Goal: Task Accomplishment & Management: Use online tool/utility

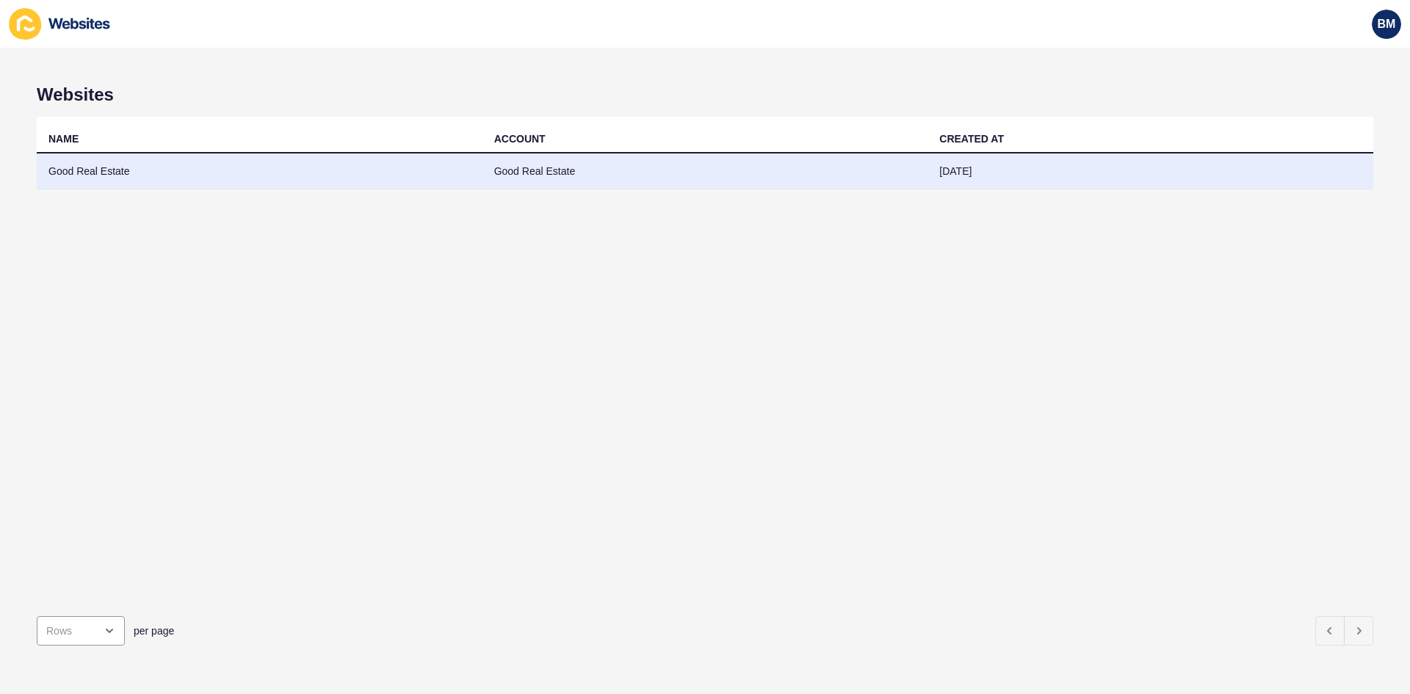
click at [538, 171] on td "Good Real Estate" at bounding box center [705, 171] width 446 height 36
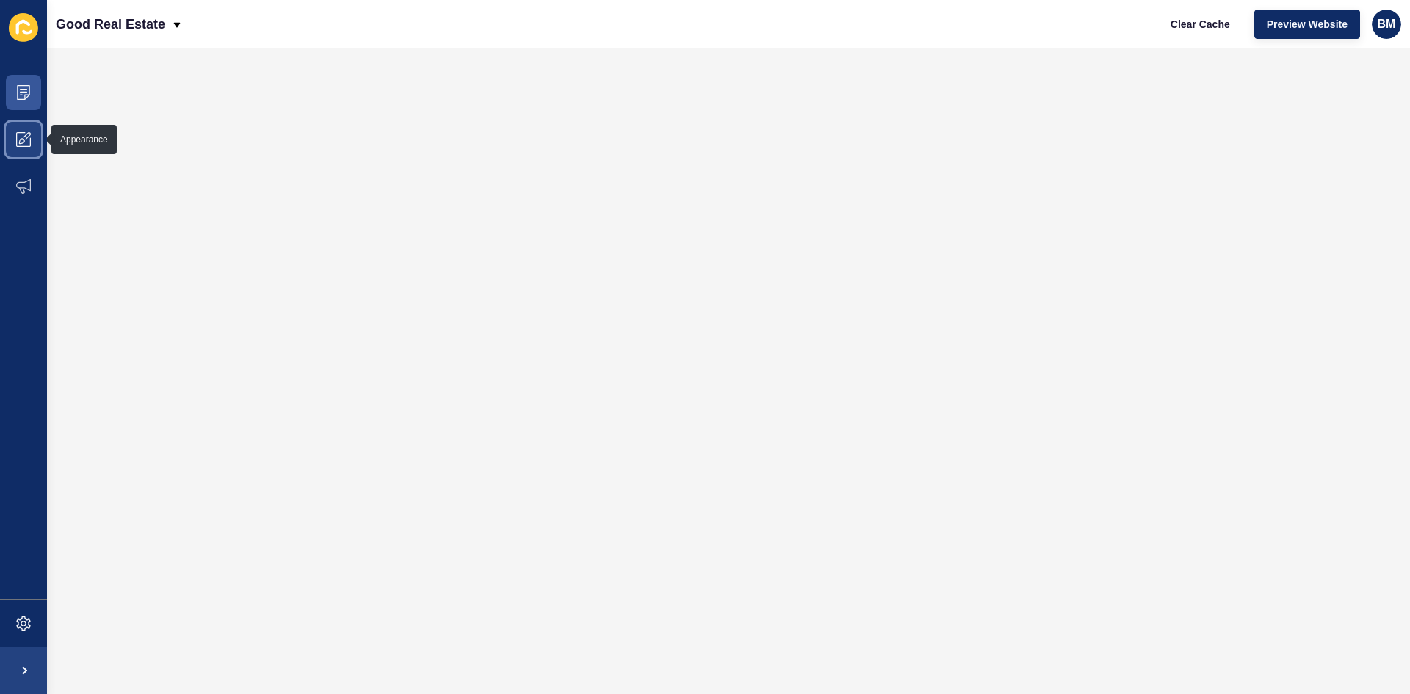
click at [27, 140] on icon at bounding box center [23, 139] width 15 height 15
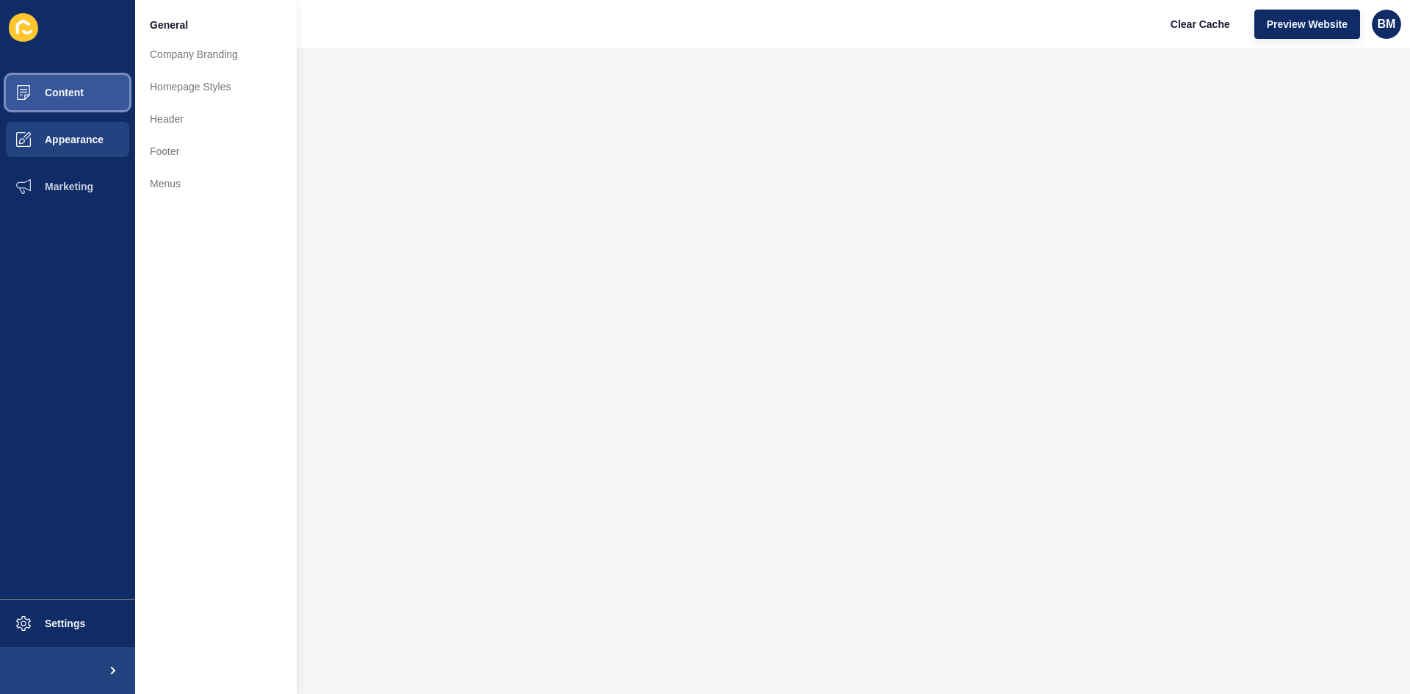
click at [62, 88] on span "Content" at bounding box center [41, 93] width 86 height 12
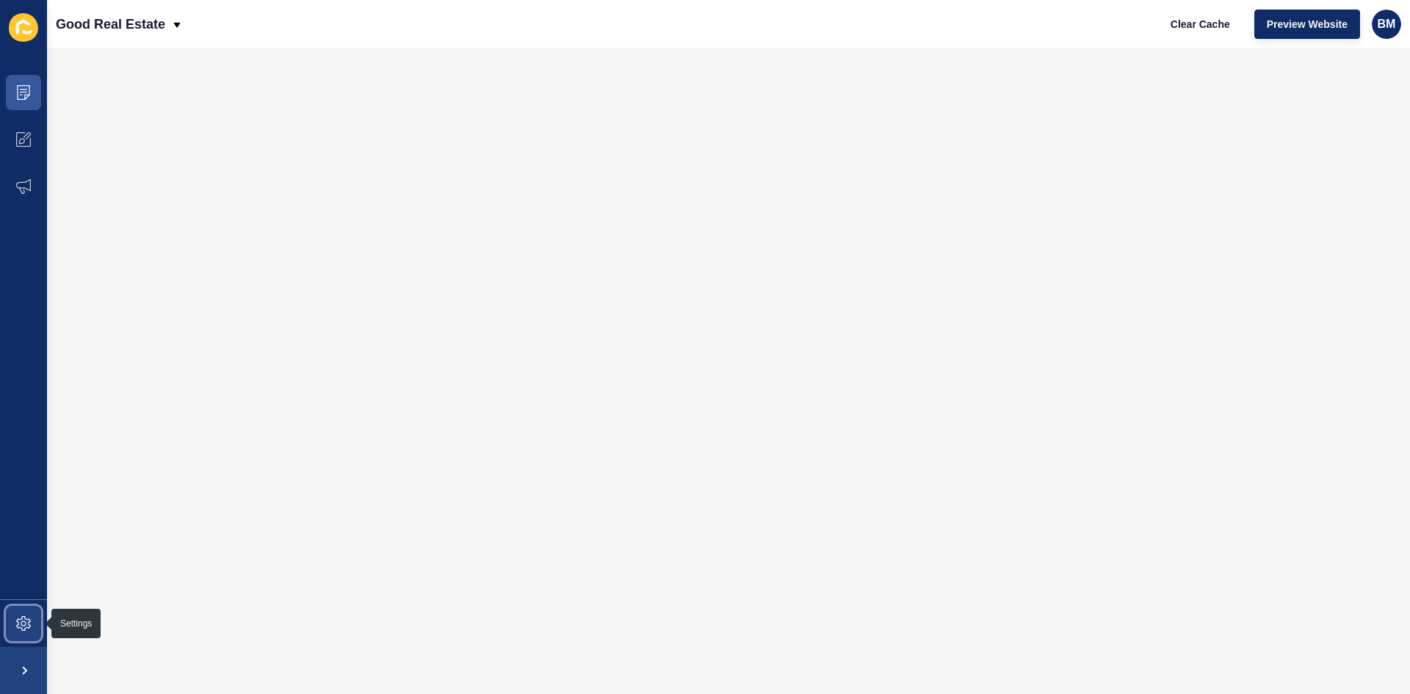
click at [21, 634] on span at bounding box center [23, 623] width 47 height 47
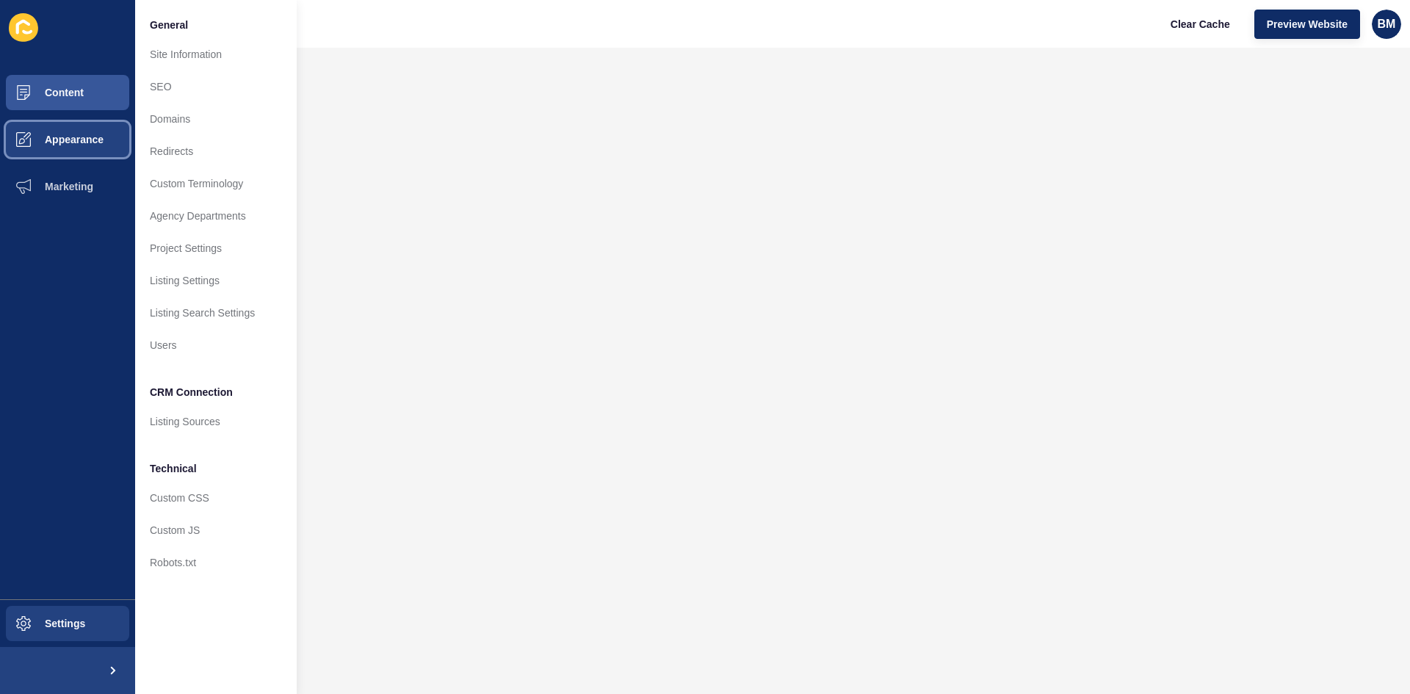
click at [70, 124] on button "Appearance" at bounding box center [67, 139] width 135 height 47
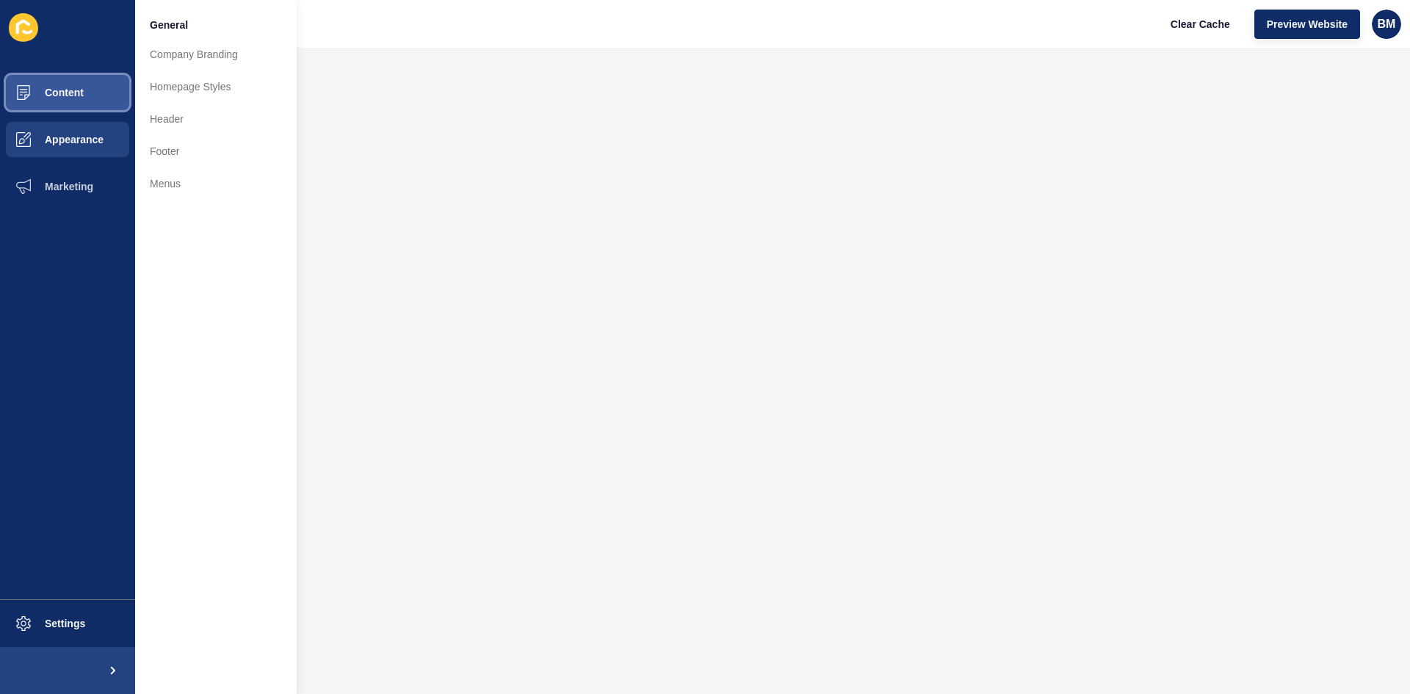
click at [69, 93] on span "Content" at bounding box center [41, 93] width 86 height 12
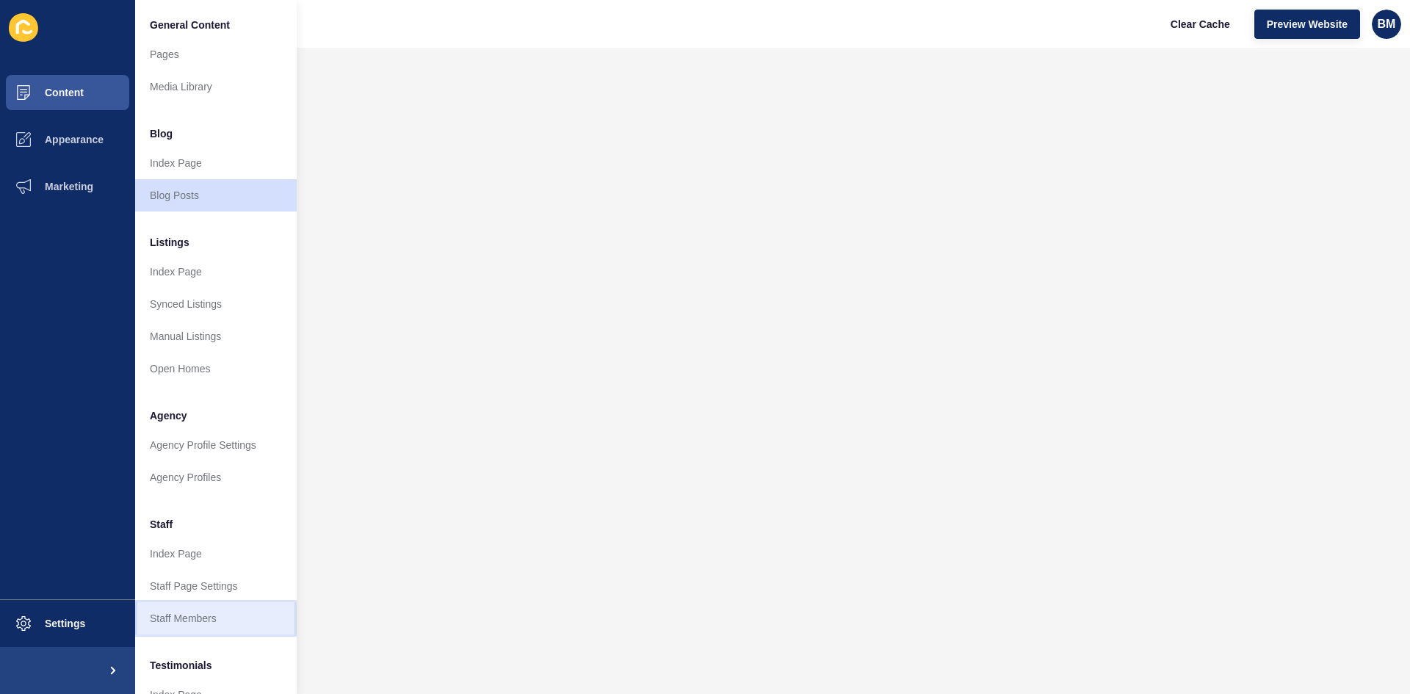
click at [197, 611] on link "Staff Members" at bounding box center [216, 618] width 162 height 32
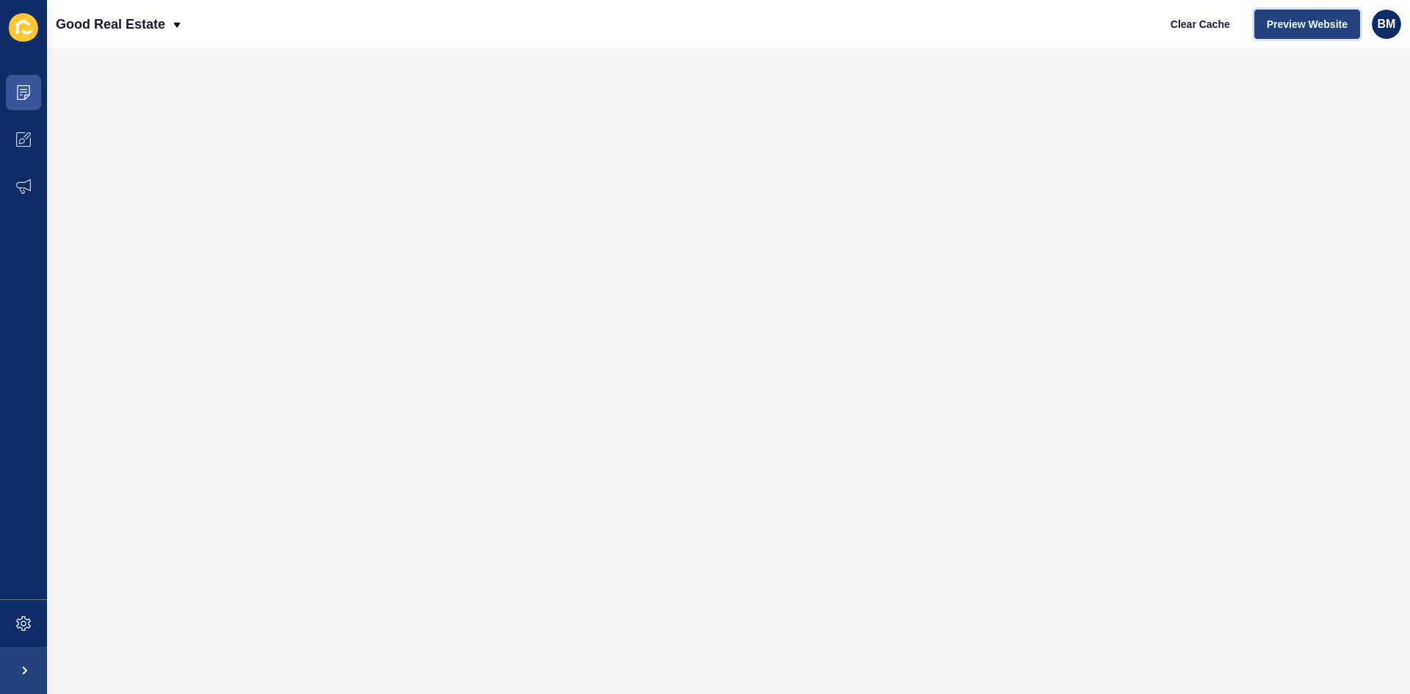
click at [1288, 22] on span "Preview Website" at bounding box center [1307, 24] width 81 height 15
